Goal: Transaction & Acquisition: Purchase product/service

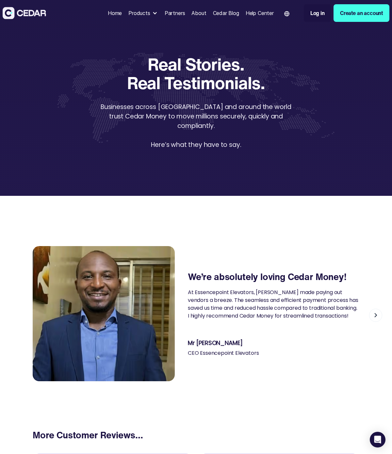
click at [359, 13] on link "Create an account" at bounding box center [361, 13] width 56 height 18
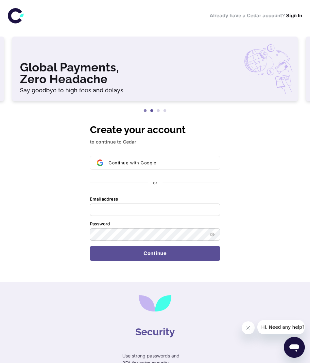
click at [151, 110] on button "2" at bounding box center [151, 111] width 7 height 7
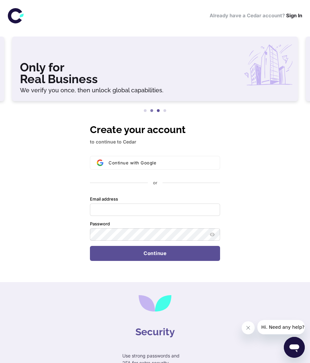
click at [157, 113] on button "3" at bounding box center [158, 111] width 7 height 7
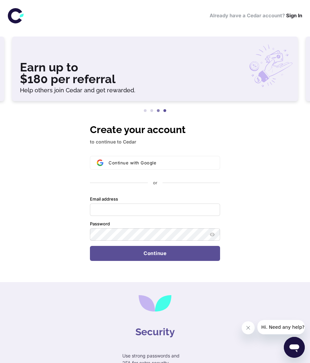
click at [164, 113] on button "4" at bounding box center [164, 111] width 7 height 7
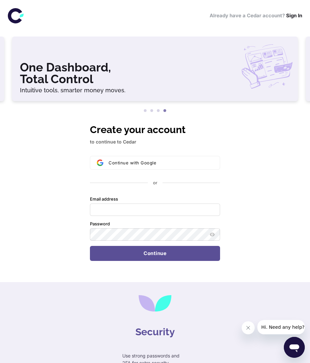
scroll to position [66, 0]
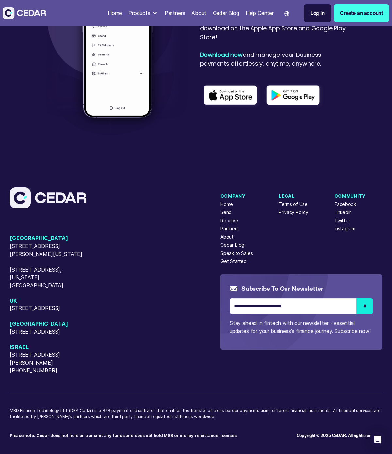
scroll to position [1021, 0]
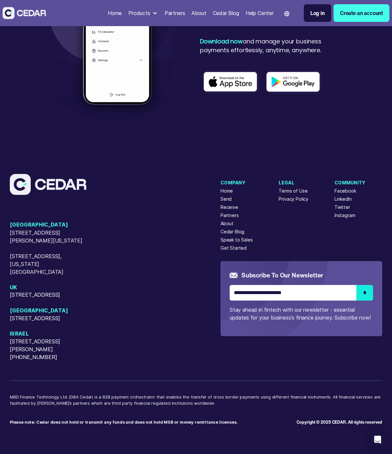
click at [78, 376] on div "USA 405 Cameron Sreet, Alexandria, Virginia, 22314 50 W 23rd Street, New York, …" at bounding box center [196, 299] width 372 height 251
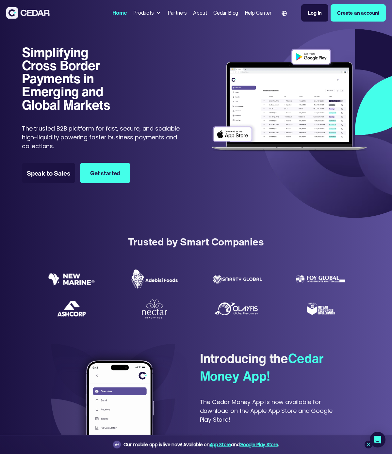
click at [144, 14] on div "Products" at bounding box center [143, 13] width 21 height 8
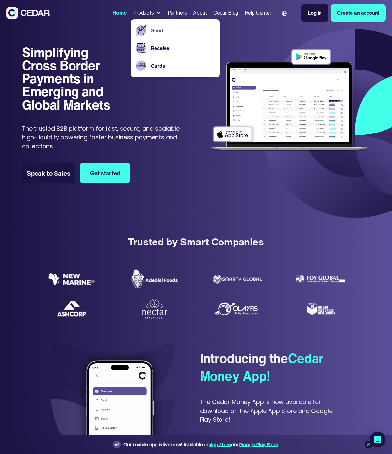
click at [151, 33] on link "Send" at bounding box center [182, 31] width 63 height 8
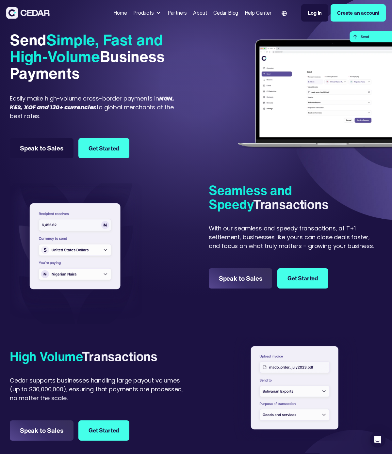
click at [160, 246] on div at bounding box center [96, 254] width 173 height 141
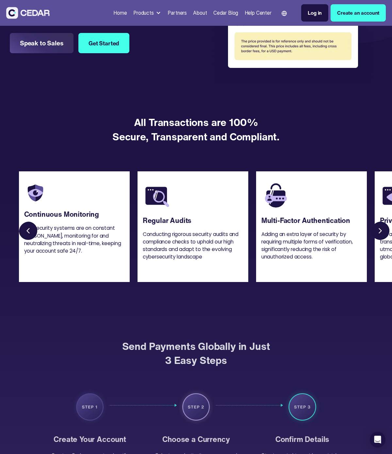
scroll to position [570, 0]
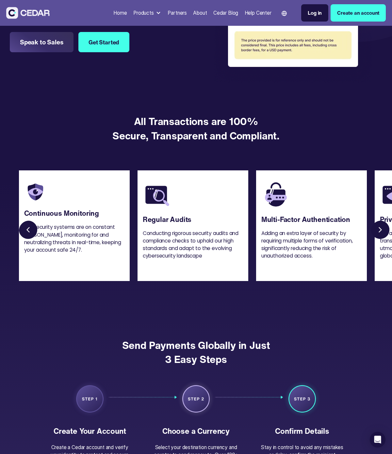
click at [376, 229] on link "Next slide" at bounding box center [381, 231] width 20 height 20
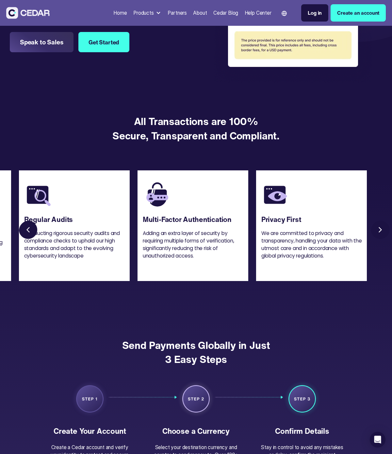
click at [376, 229] on link "Next slide" at bounding box center [381, 231] width 20 height 20
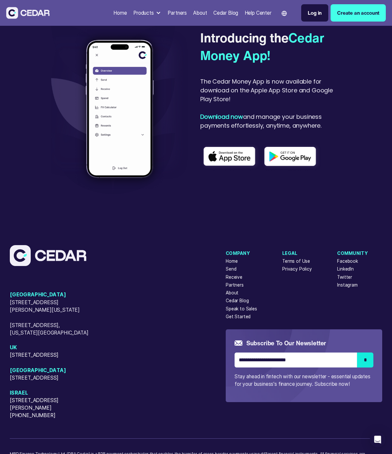
scroll to position [1512, 0]
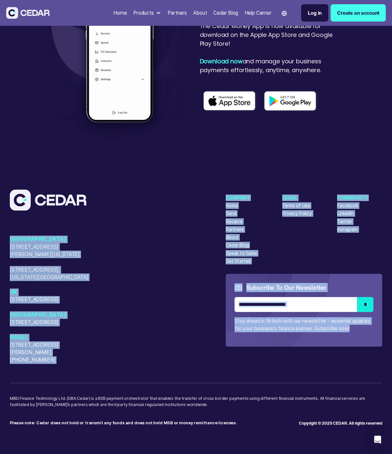
drag, startPoint x: 3, startPoint y: 213, endPoint x: 87, endPoint y: 375, distance: 182.0
click at [87, 375] on div "[GEOGRAPHIC_DATA] [STREET_ADDRESS][GEOGRAPHIC_DATA][PERSON_NAME][US_STATE][STRE…" at bounding box center [196, 306] width 392 height 295
click at [87, 375] on div "[GEOGRAPHIC_DATA] [STREET_ADDRESS][GEOGRAPHIC_DATA][PERSON_NAME][US_STATE][STRE…" at bounding box center [196, 308] width 372 height 237
drag, startPoint x: 87, startPoint y: 375, endPoint x: 7, endPoint y: 217, distance: 176.0
click at [7, 217] on div "[GEOGRAPHIC_DATA] [STREET_ADDRESS][GEOGRAPHIC_DATA][PERSON_NAME][US_STATE][STRE…" at bounding box center [196, 306] width 392 height 295
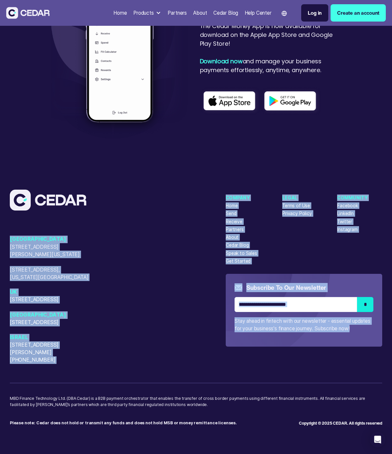
click at [33, 214] on div "USA [STREET_ADDRESS][GEOGRAPHIC_DATA][PERSON_NAME][US_STATE][STREET_ADDRESS][US…" at bounding box center [118, 277] width 216 height 174
